Goal: Task Accomplishment & Management: Manage account settings

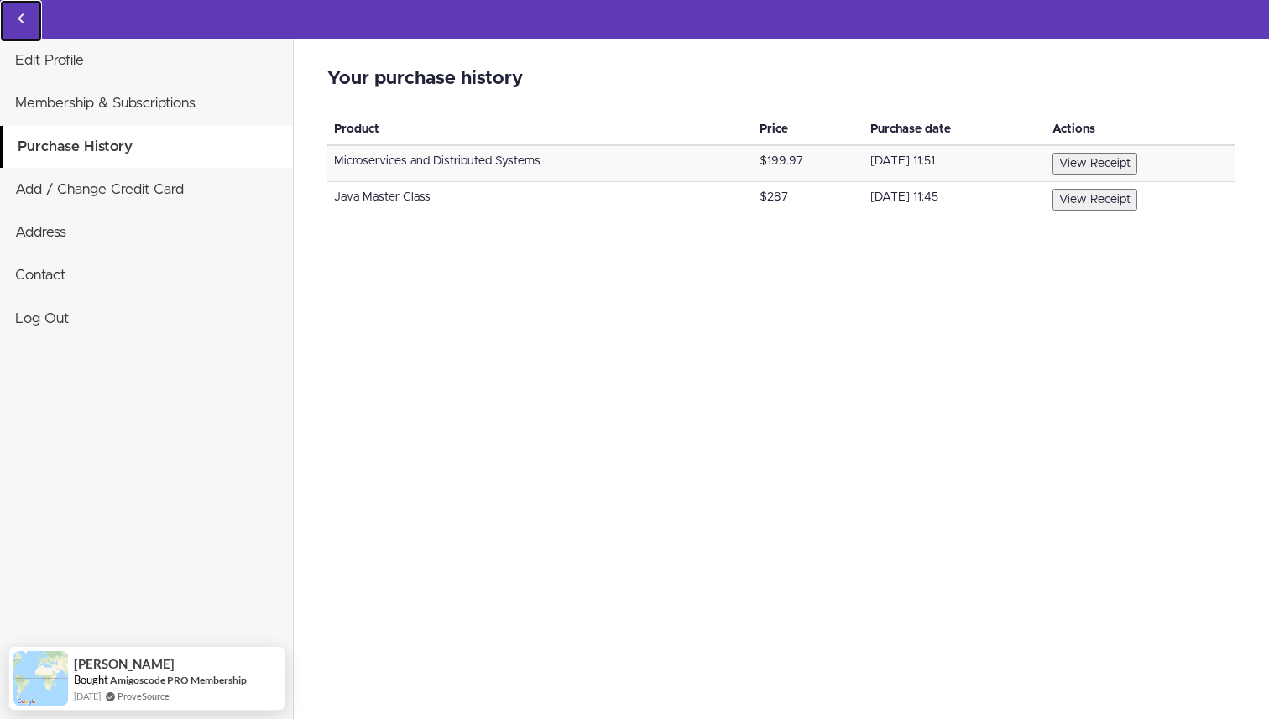
click at [21, 15] on use "Back to courses" at bounding box center [21, 18] width 6 height 10
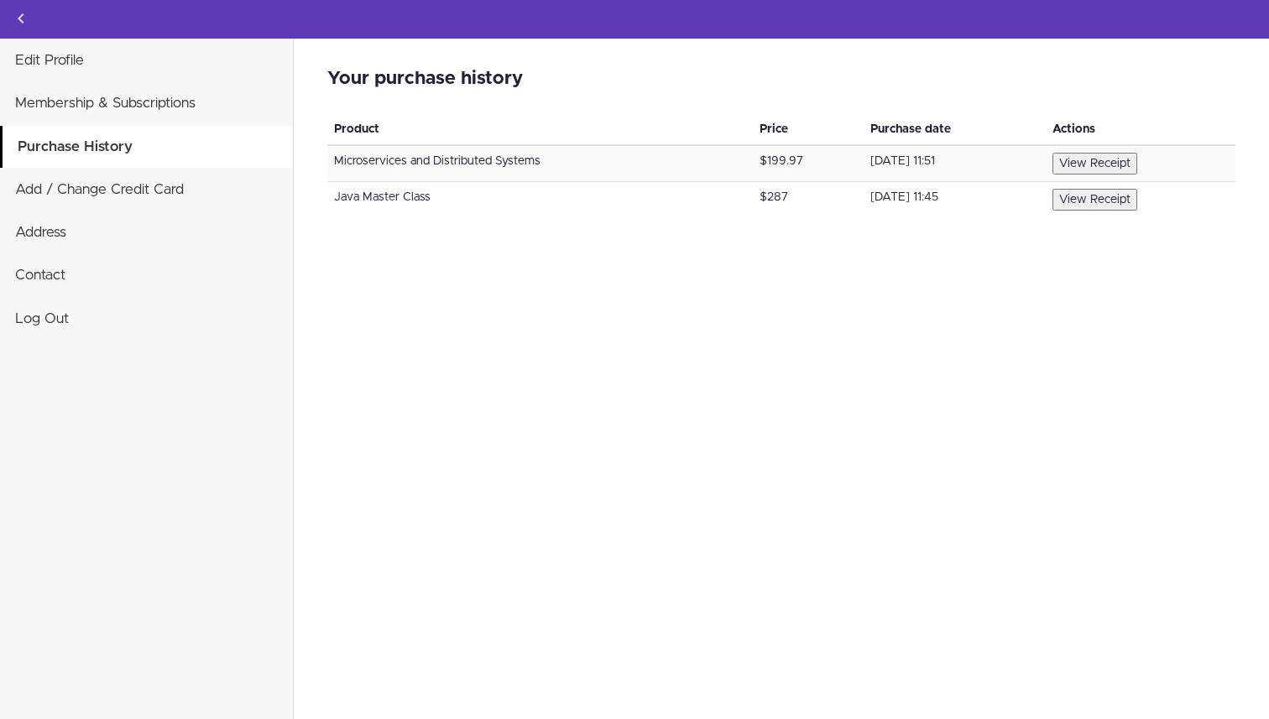
click at [1084, 159] on button "View Receipt" at bounding box center [1094, 164] width 85 height 22
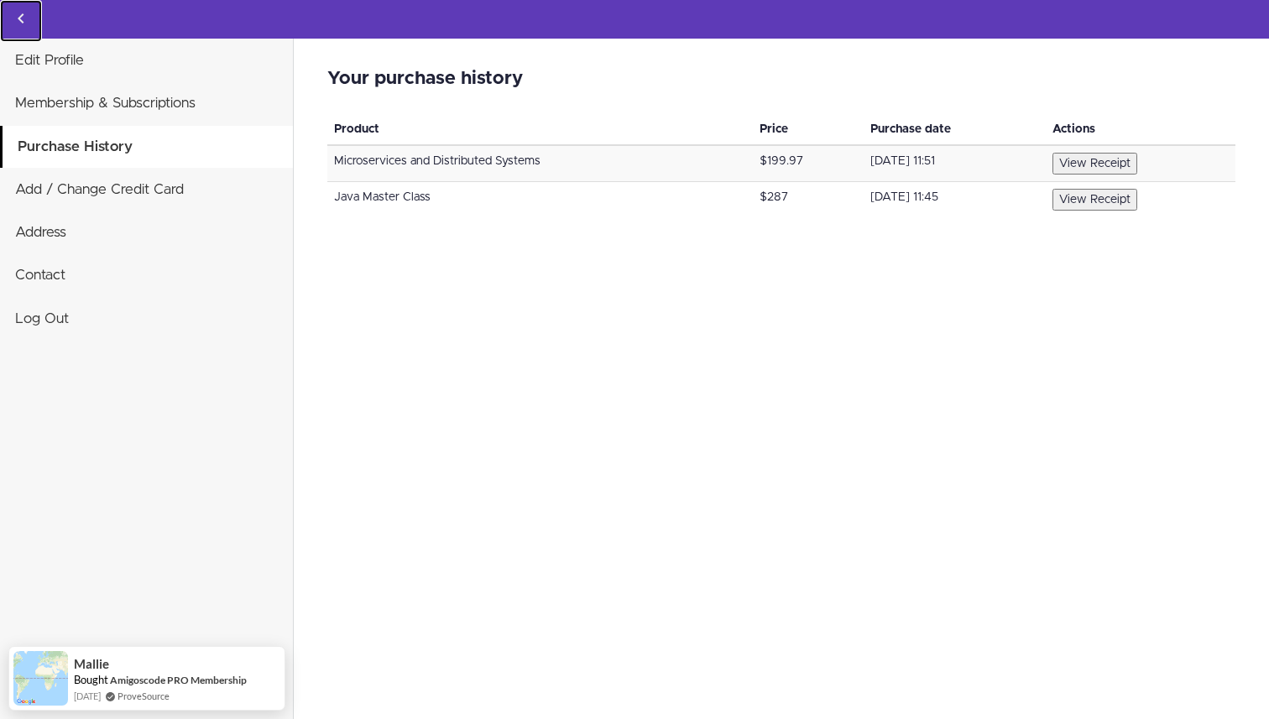
click at [20, 20] on use "Back to courses" at bounding box center [21, 18] width 6 height 10
